Goal: Navigation & Orientation: Find specific page/section

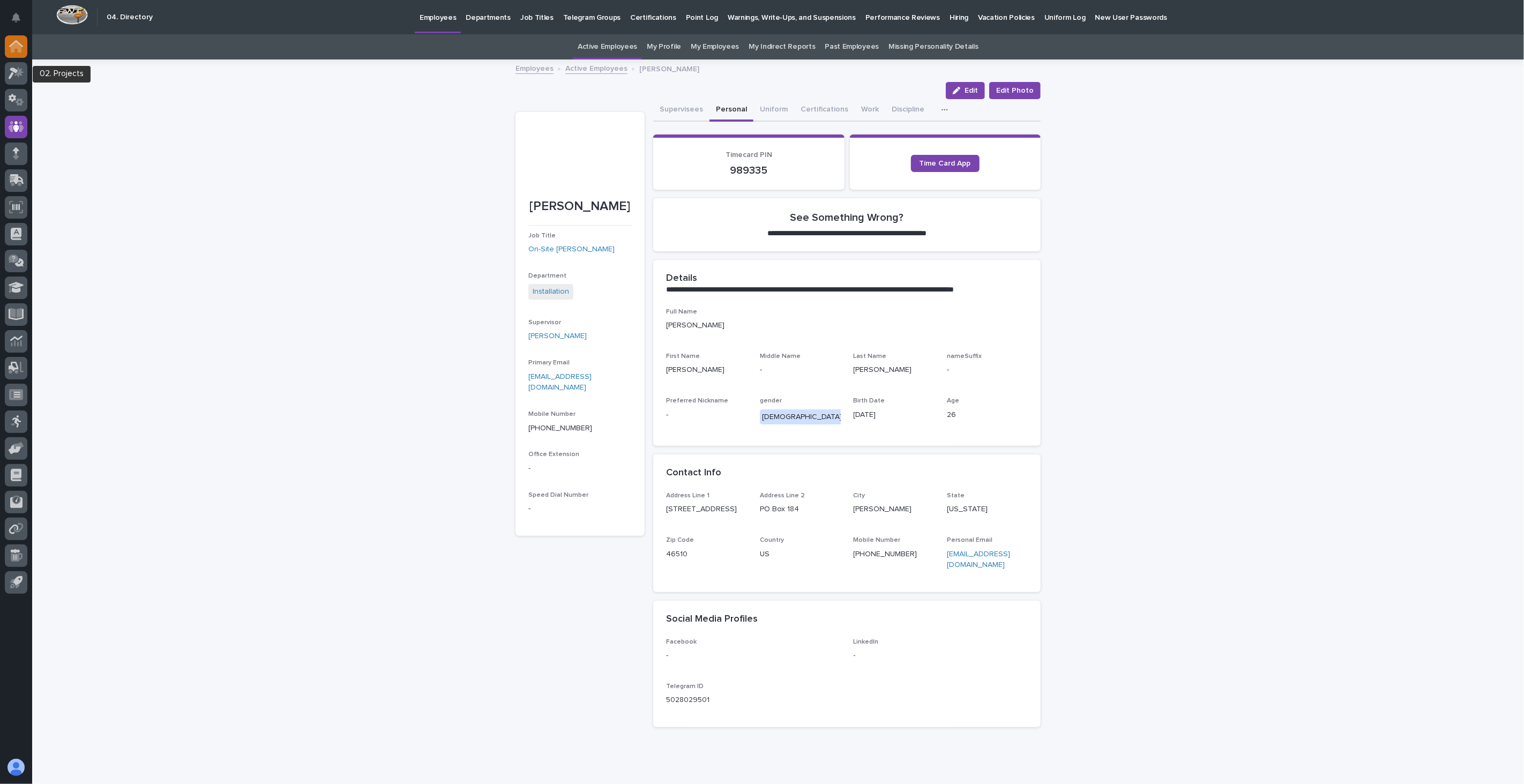
click at [14, 44] on icon at bounding box center [16, 47] width 11 height 11
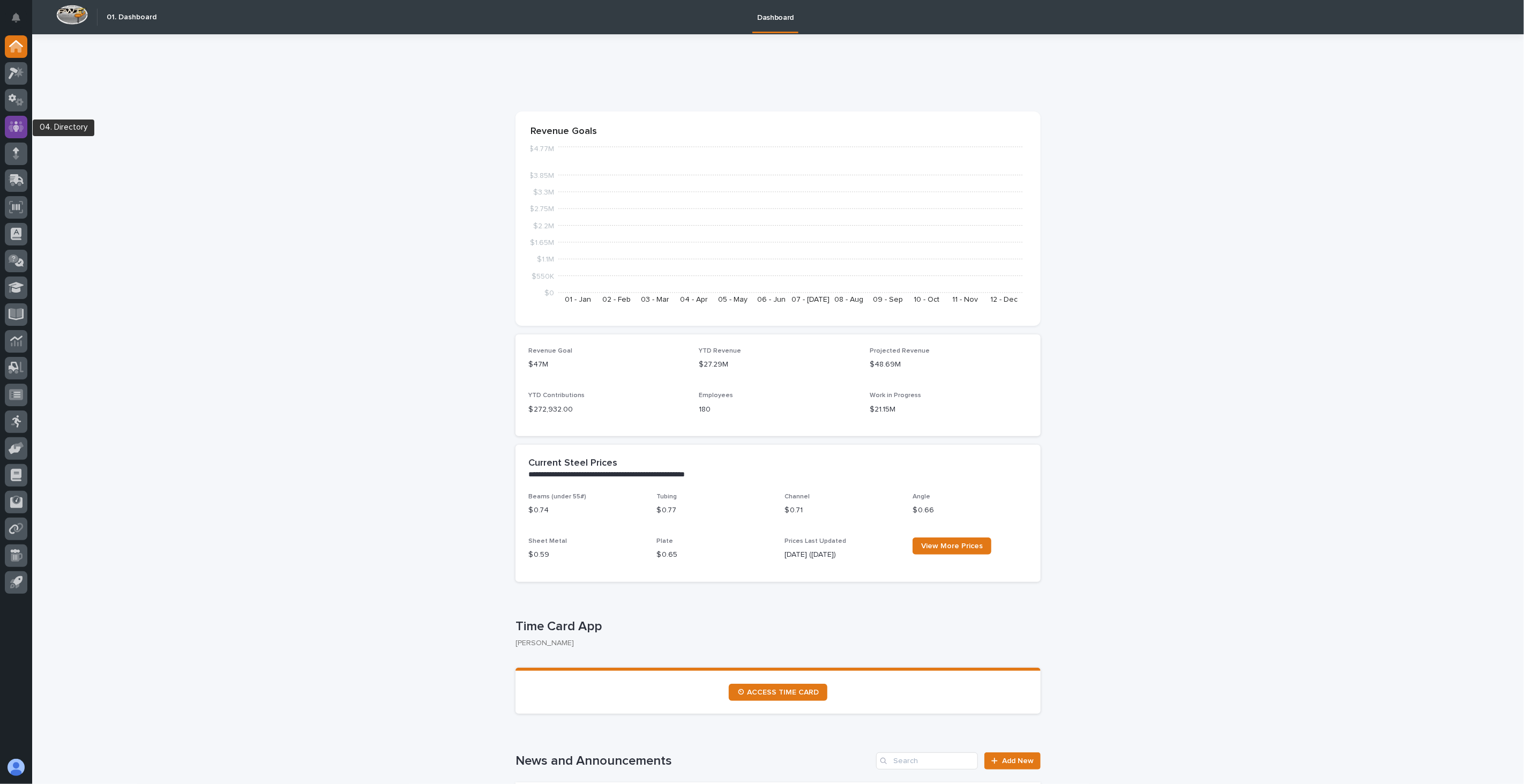
click at [14, 126] on icon at bounding box center [16, 126] width 7 height 11
